Goal: Information Seeking & Learning: Learn about a topic

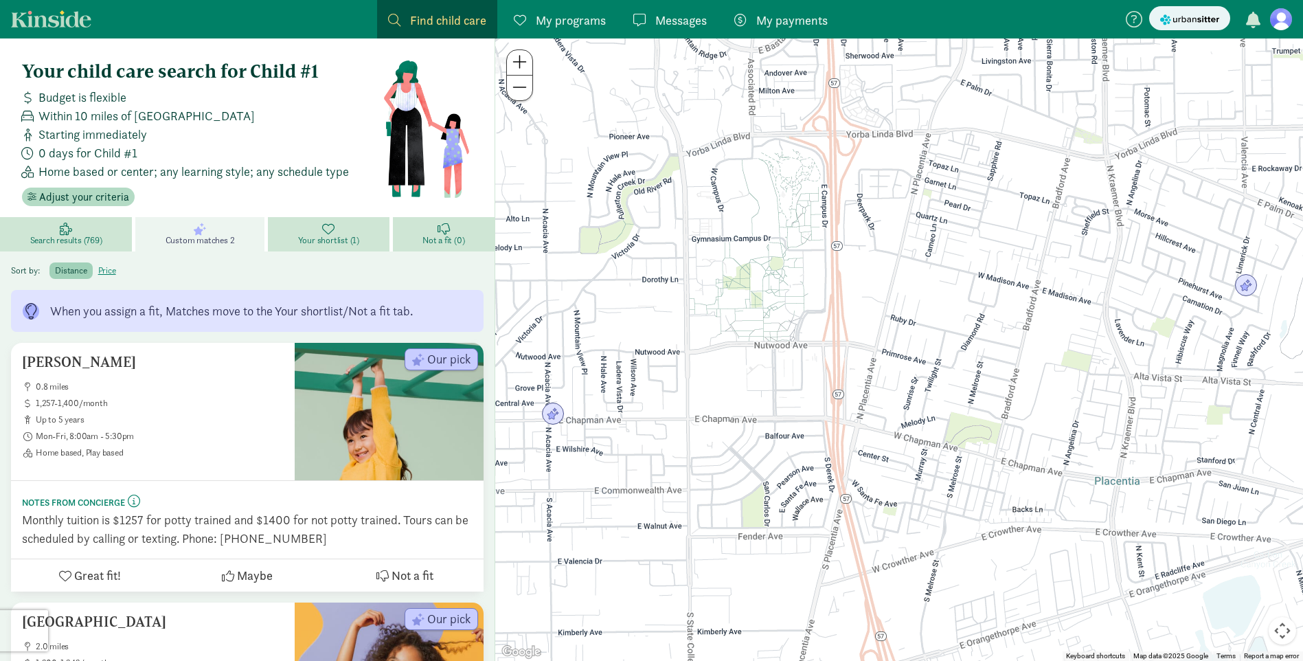
click at [1275, 23] on figure at bounding box center [1281, 19] width 22 height 22
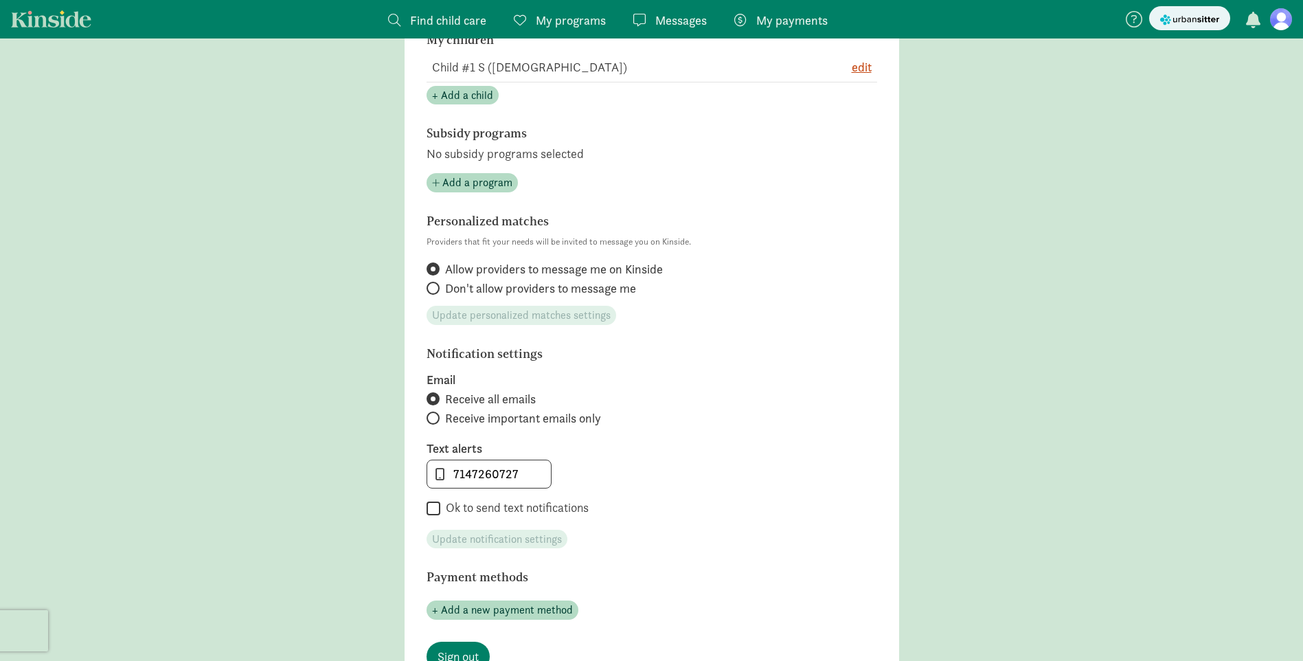
scroll to position [412, 0]
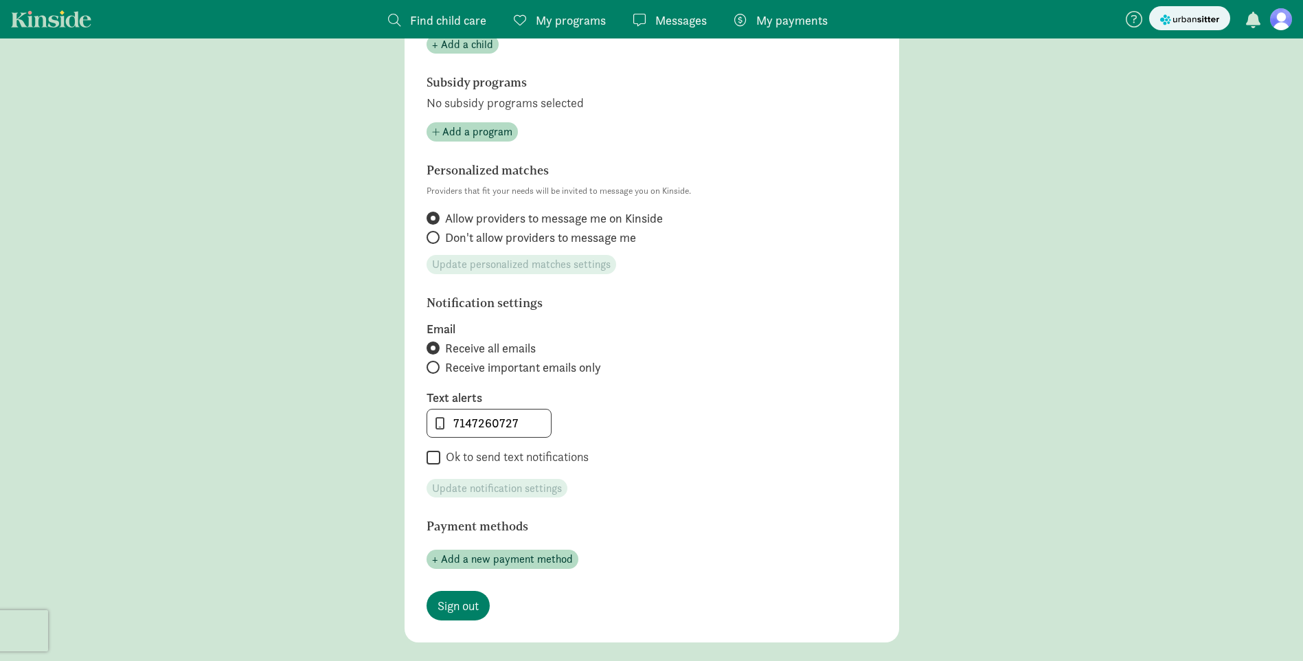
click at [1256, 17] on span "button" at bounding box center [1253, 20] width 14 height 16
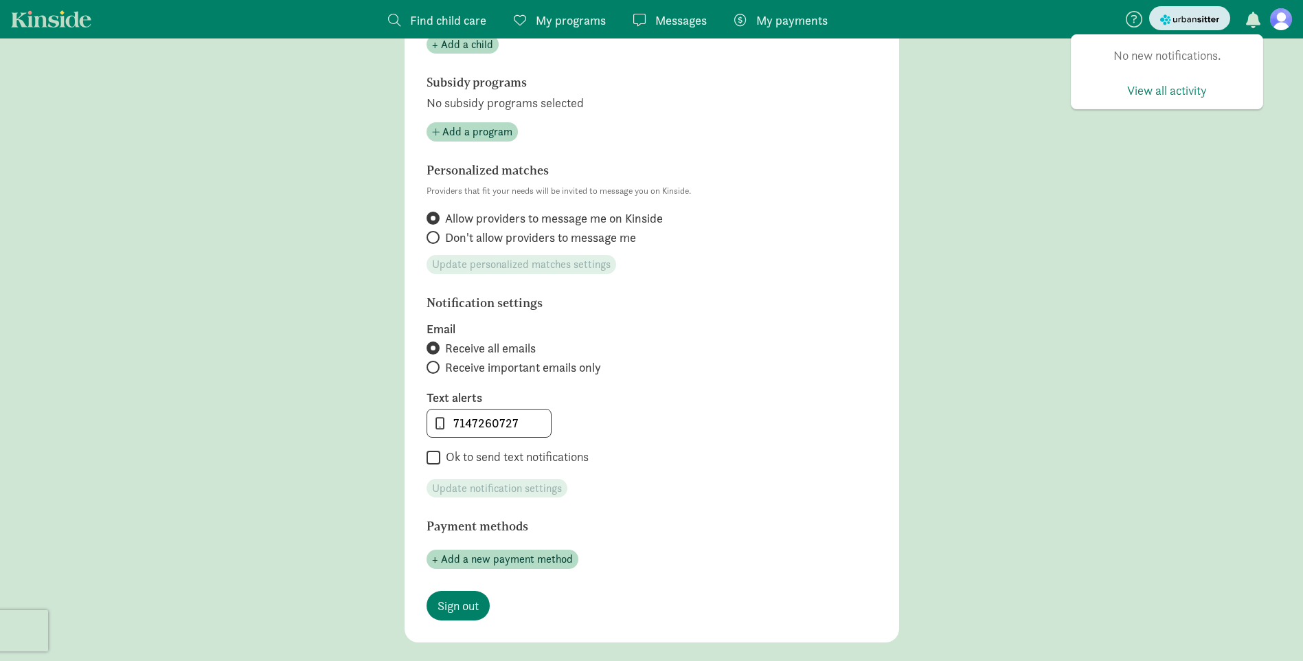
click at [1195, 19] on img "submit" at bounding box center [1189, 19] width 59 height 14
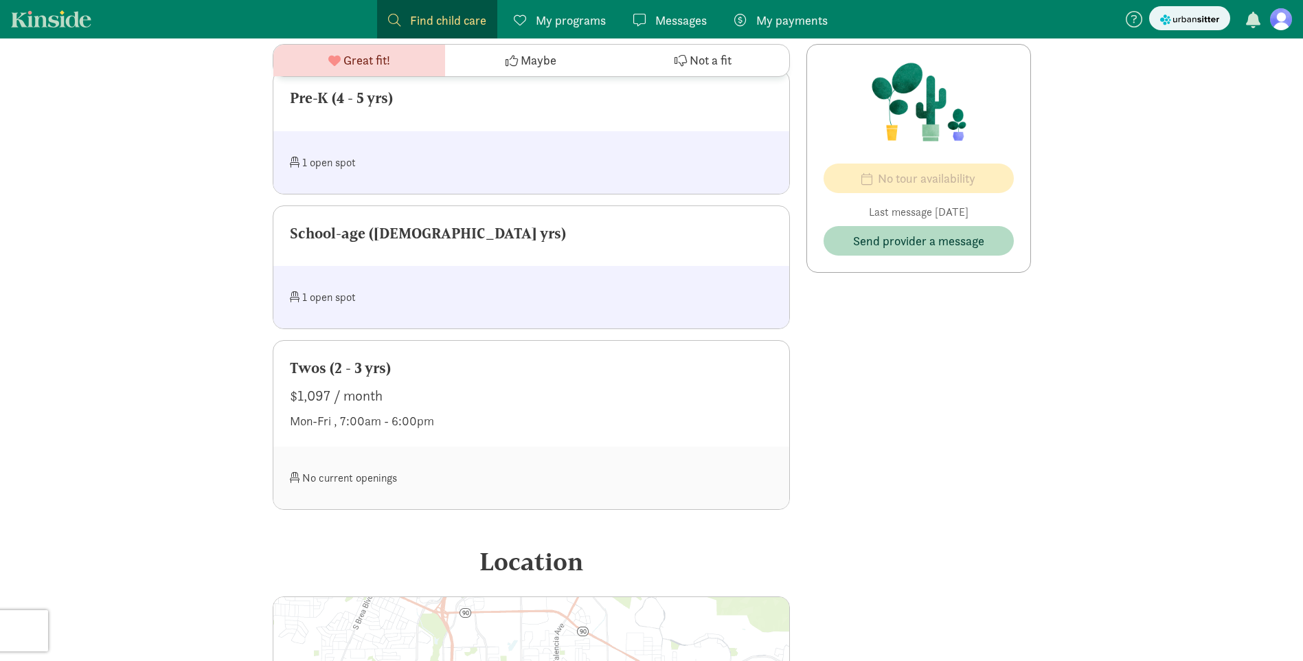
scroll to position [1283, 0]
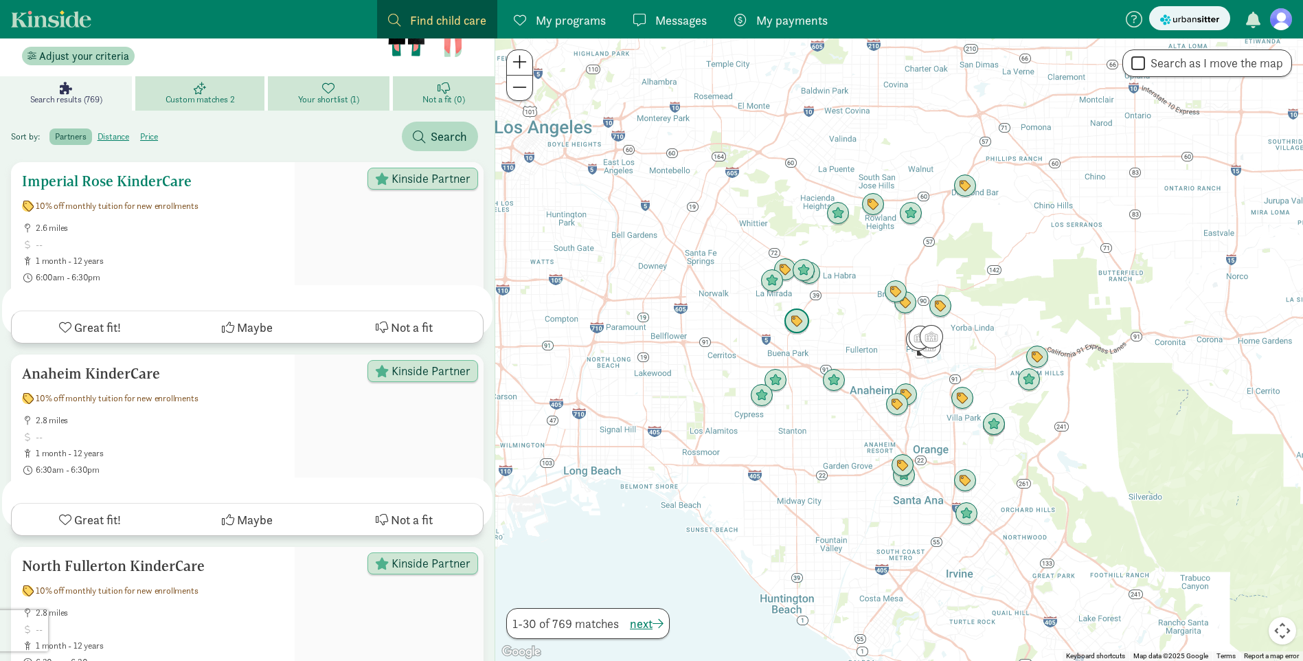
scroll to position [618, 0]
